Goal: Navigation & Orientation: Find specific page/section

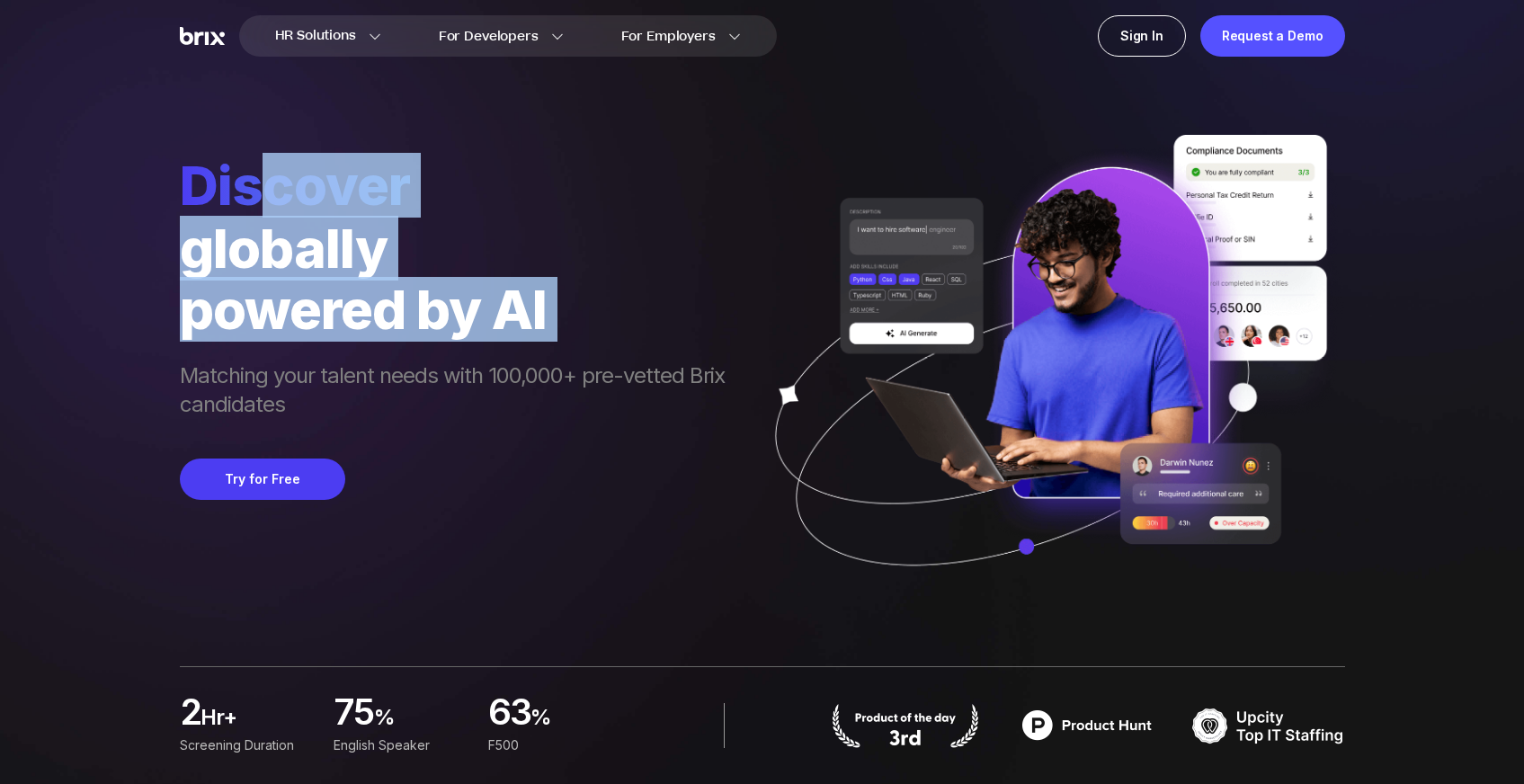
drag, startPoint x: 674, startPoint y: 353, endPoint x: 252, endPoint y: 209, distance: 445.9
click at [252, 213] on div "Discover globally powered by AI Matching your talent needs with 100,000+ pre-ve…" at bounding box center [461, 287] width 563 height 270
click at [252, 209] on span "Discover" at bounding box center [461, 185] width 563 height 65
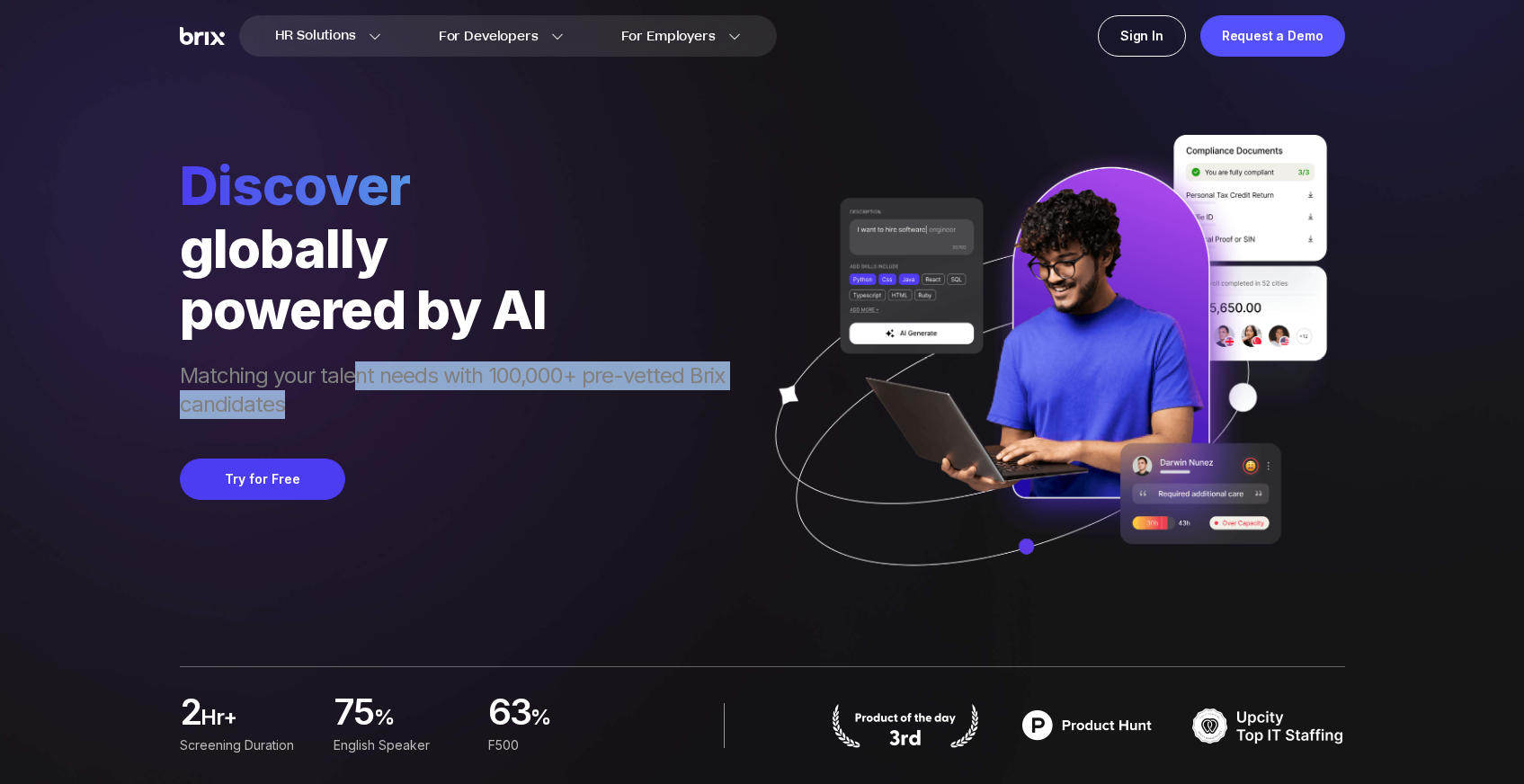
drag, startPoint x: 531, startPoint y: 395, endPoint x: 737, endPoint y: 408, distance: 206.4
click at [737, 408] on span "Matching your talent needs with 100,000+ pre-vetted Brix candidates" at bounding box center [461, 392] width 563 height 62
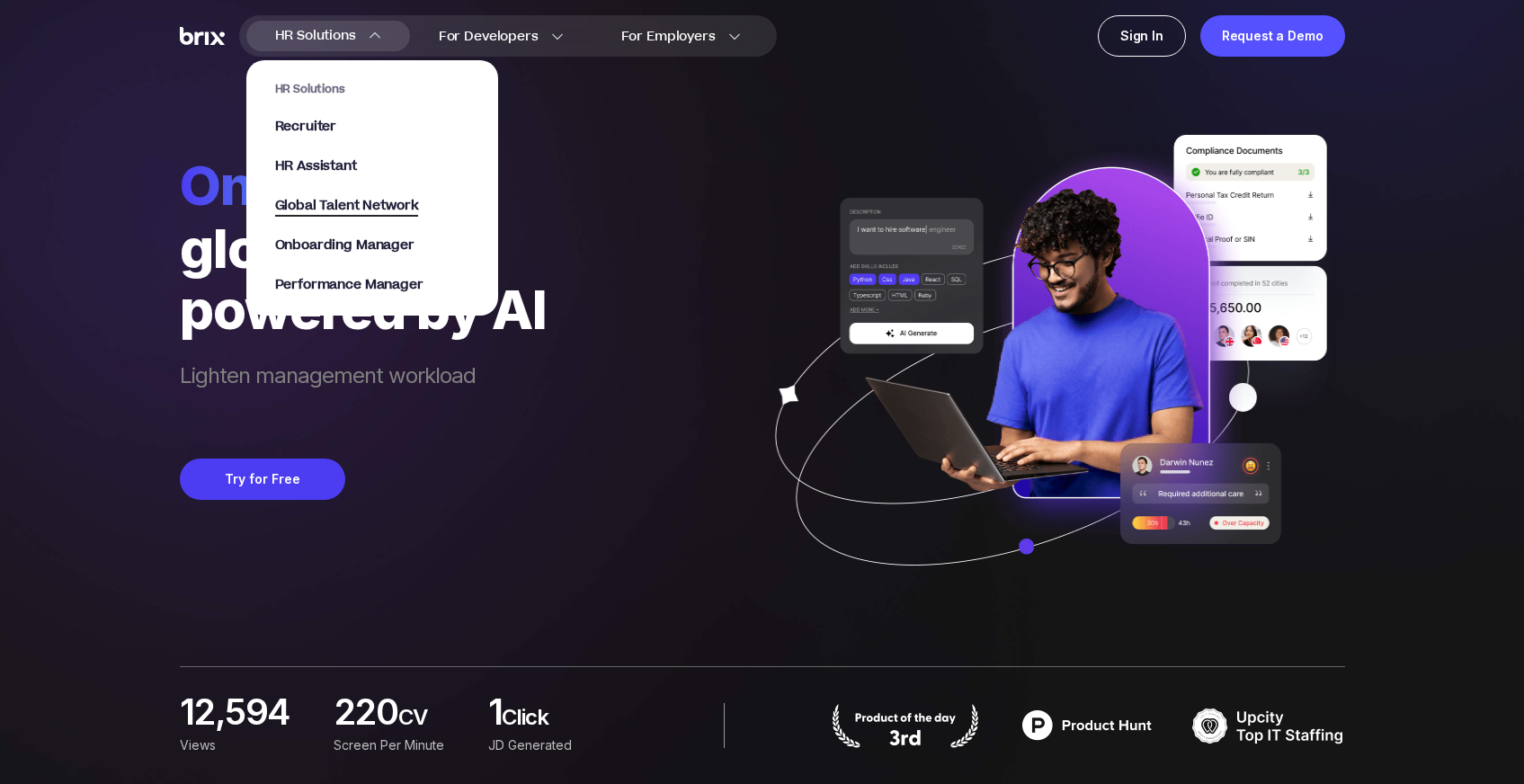
click at [391, 197] on span "Global Talent Network" at bounding box center [346, 206] width 144 height 21
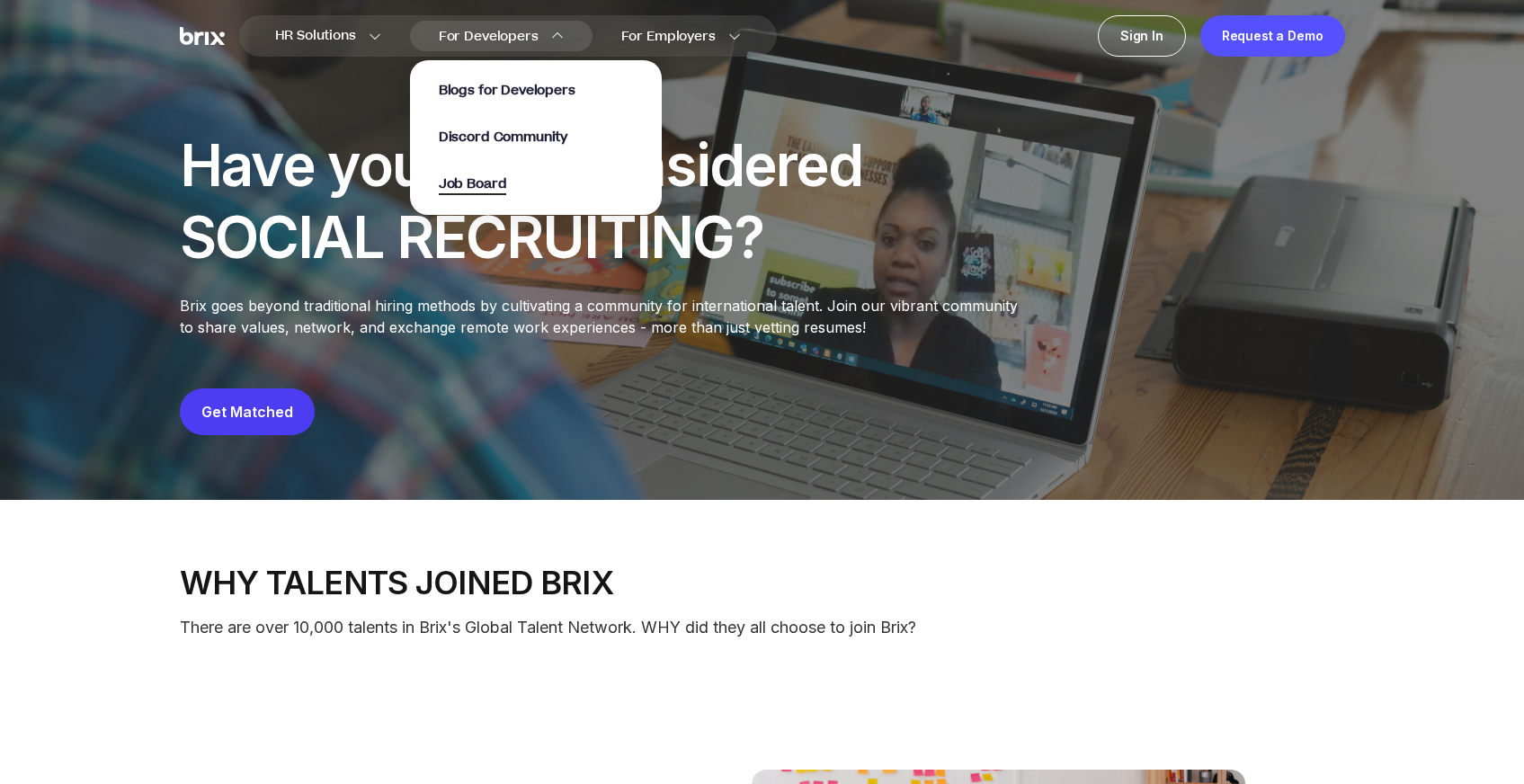
click at [489, 184] on span "Job Board" at bounding box center [473, 184] width 68 height 21
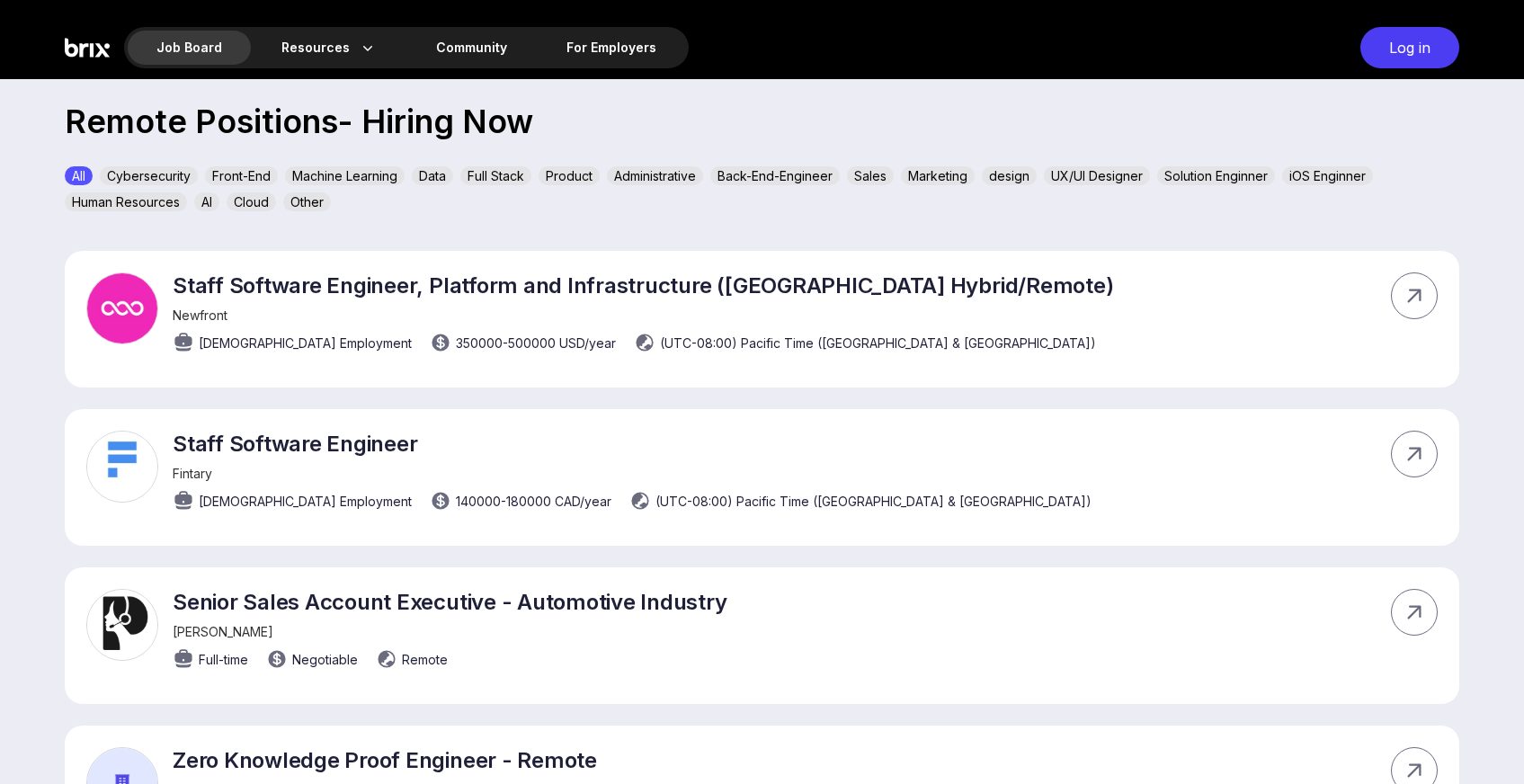
scroll to position [579, 0]
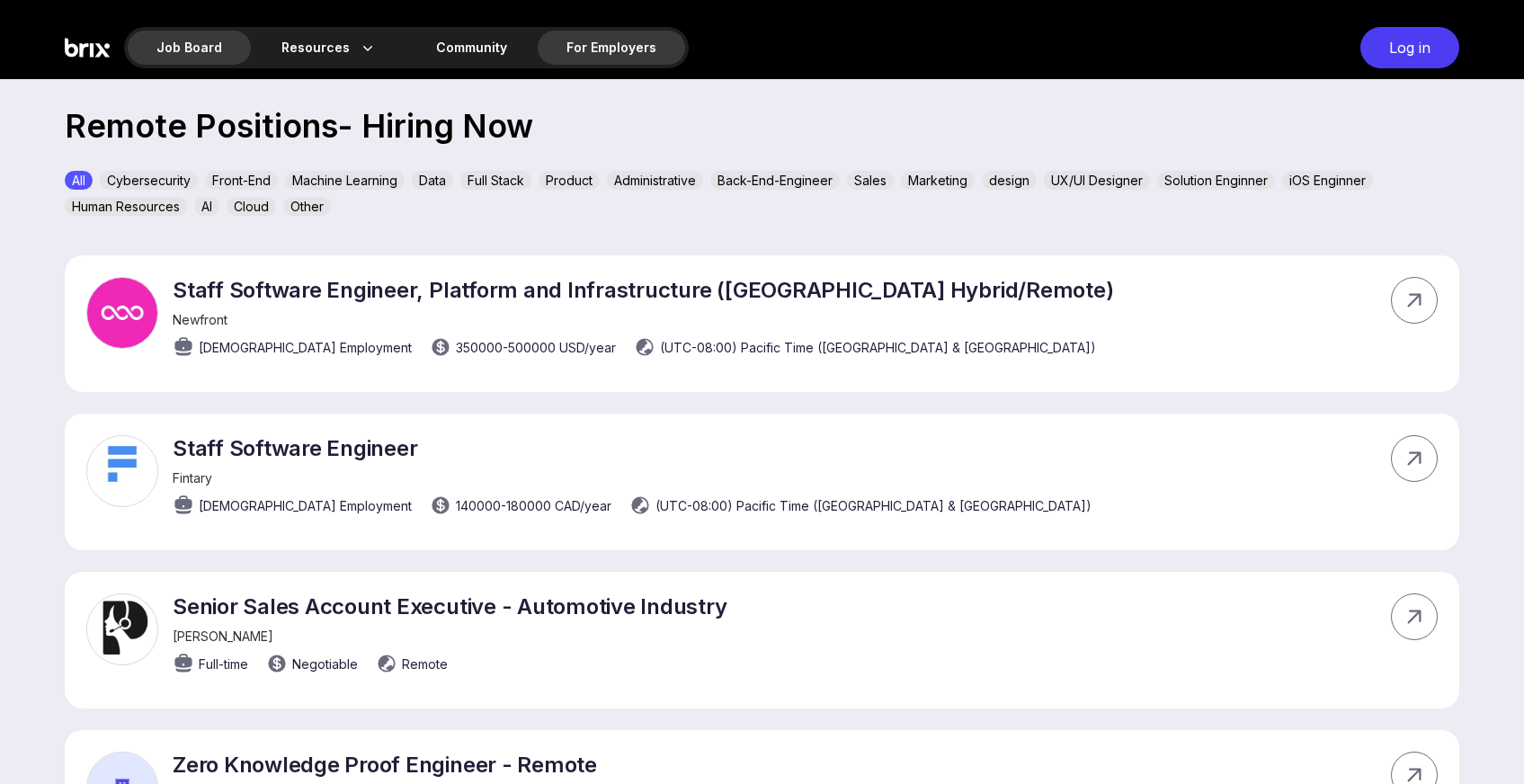
click at [559, 52] on div "For Employers" at bounding box center [611, 47] width 148 height 34
